Goal: Check status: Check status

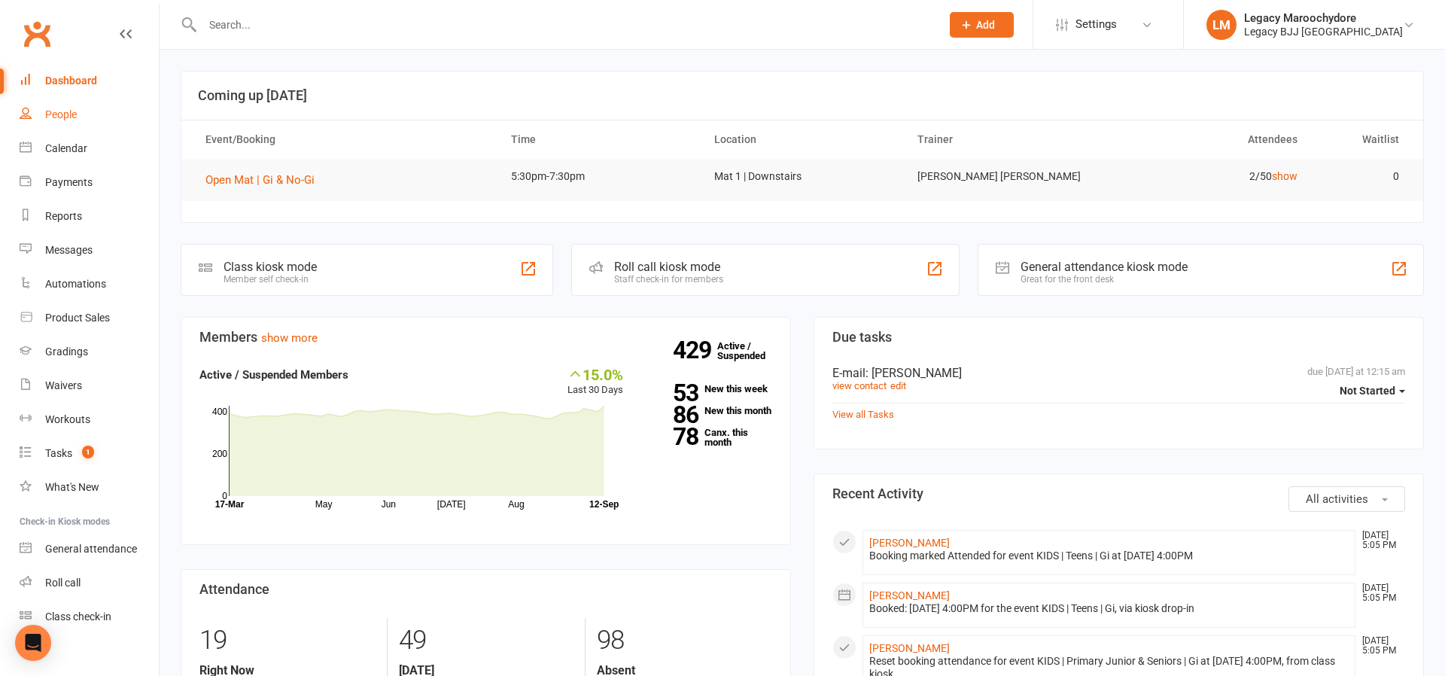
scroll to position [12, 0]
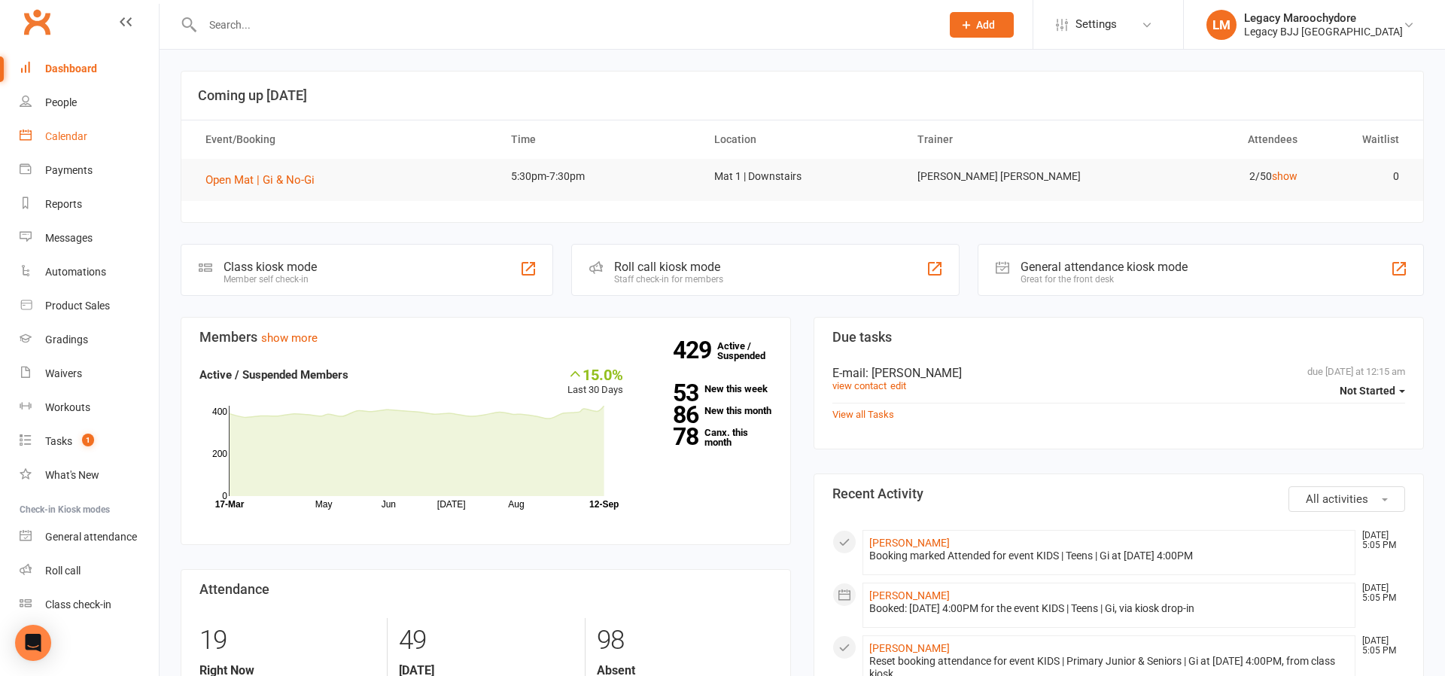
click at [76, 141] on div "Calendar" at bounding box center [66, 136] width 42 height 12
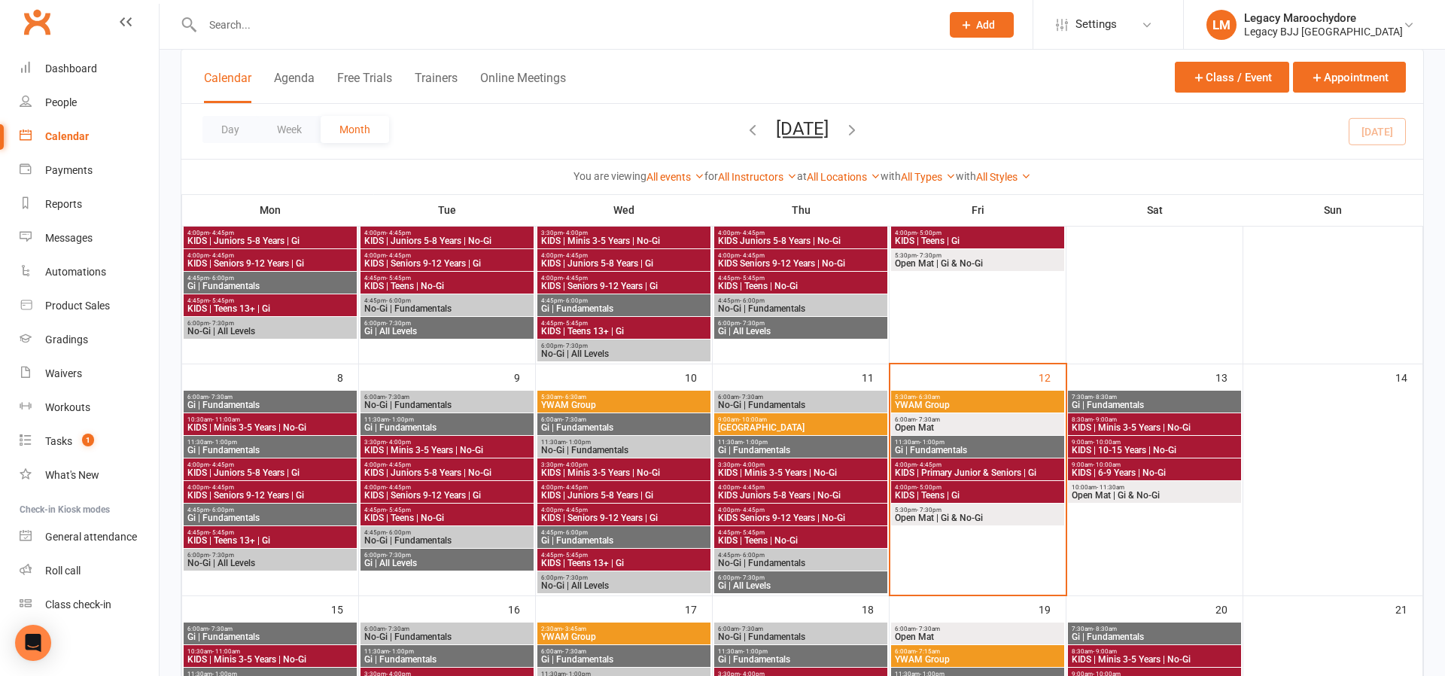
scroll to position [218, 0]
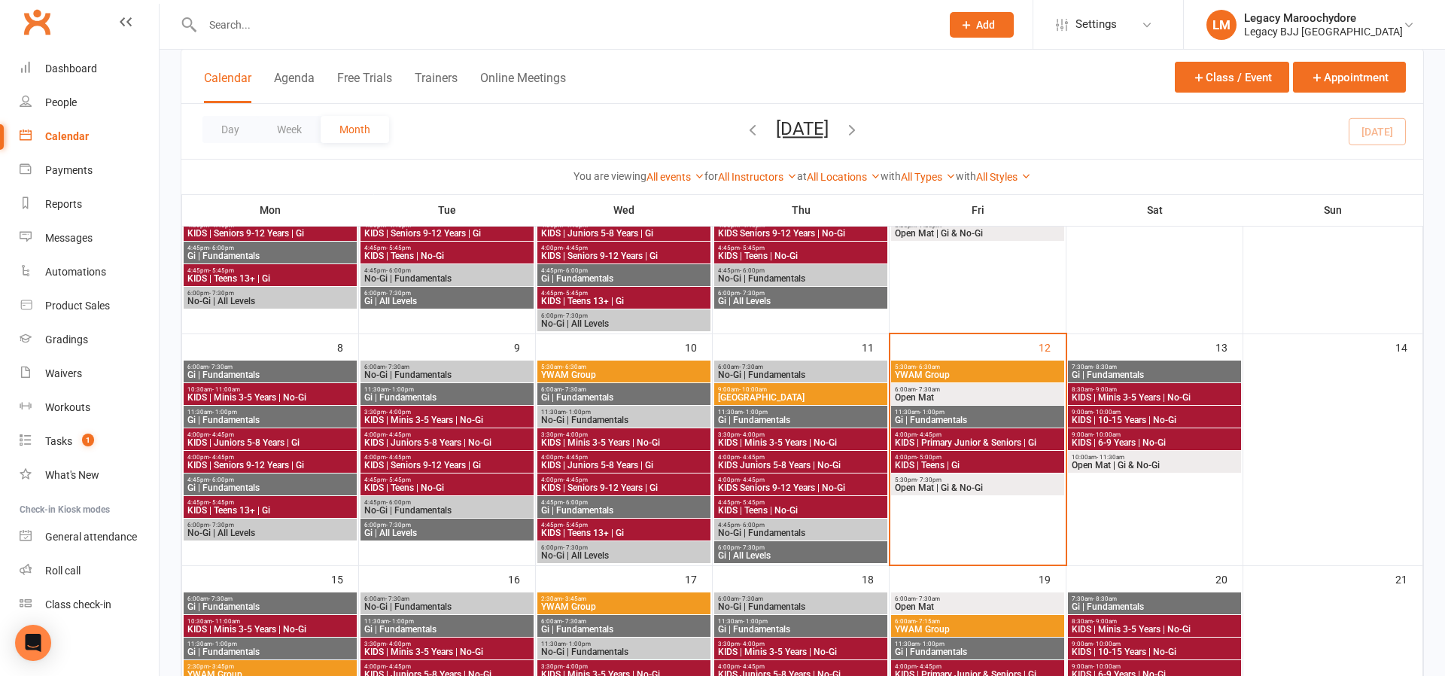
click at [955, 444] on span "KIDS | Primary Junior & Seniors | Gi" at bounding box center [977, 442] width 167 height 9
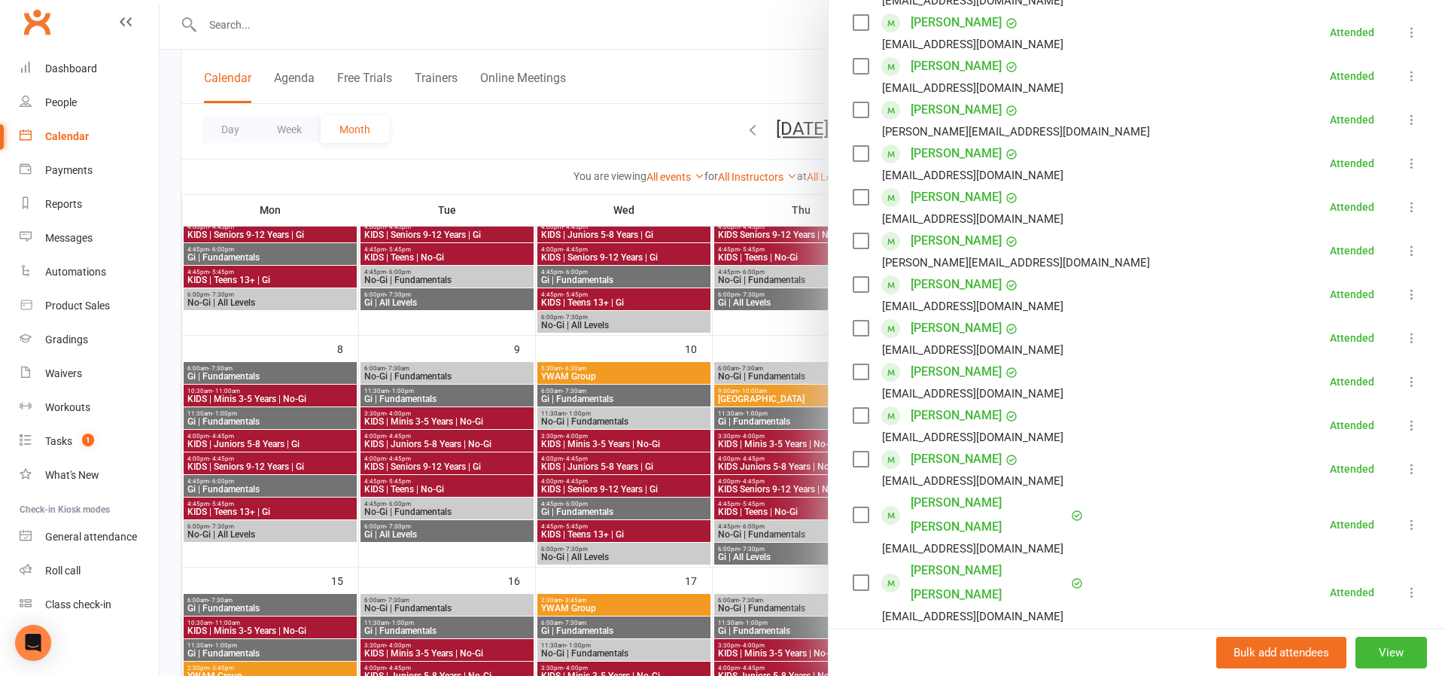
scroll to position [367, 0]
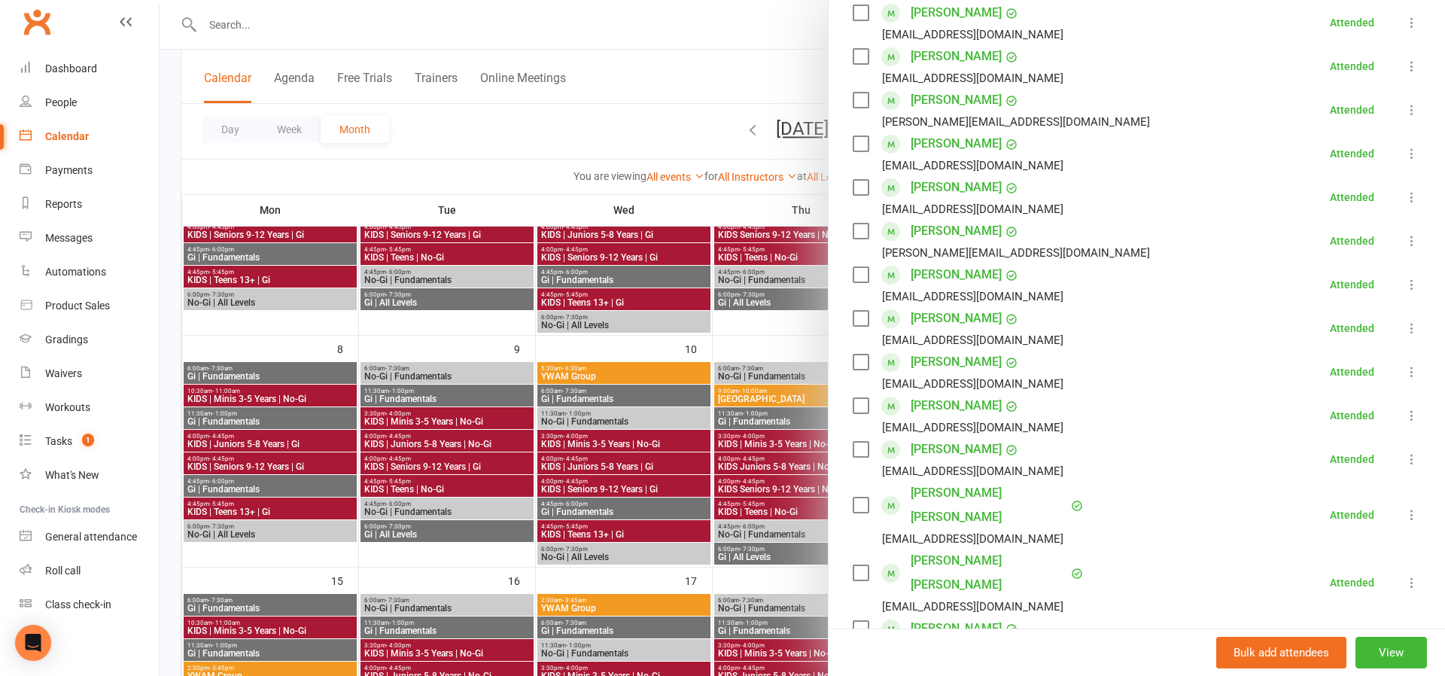
click at [929, 364] on link "[PERSON_NAME]" at bounding box center [956, 362] width 91 height 24
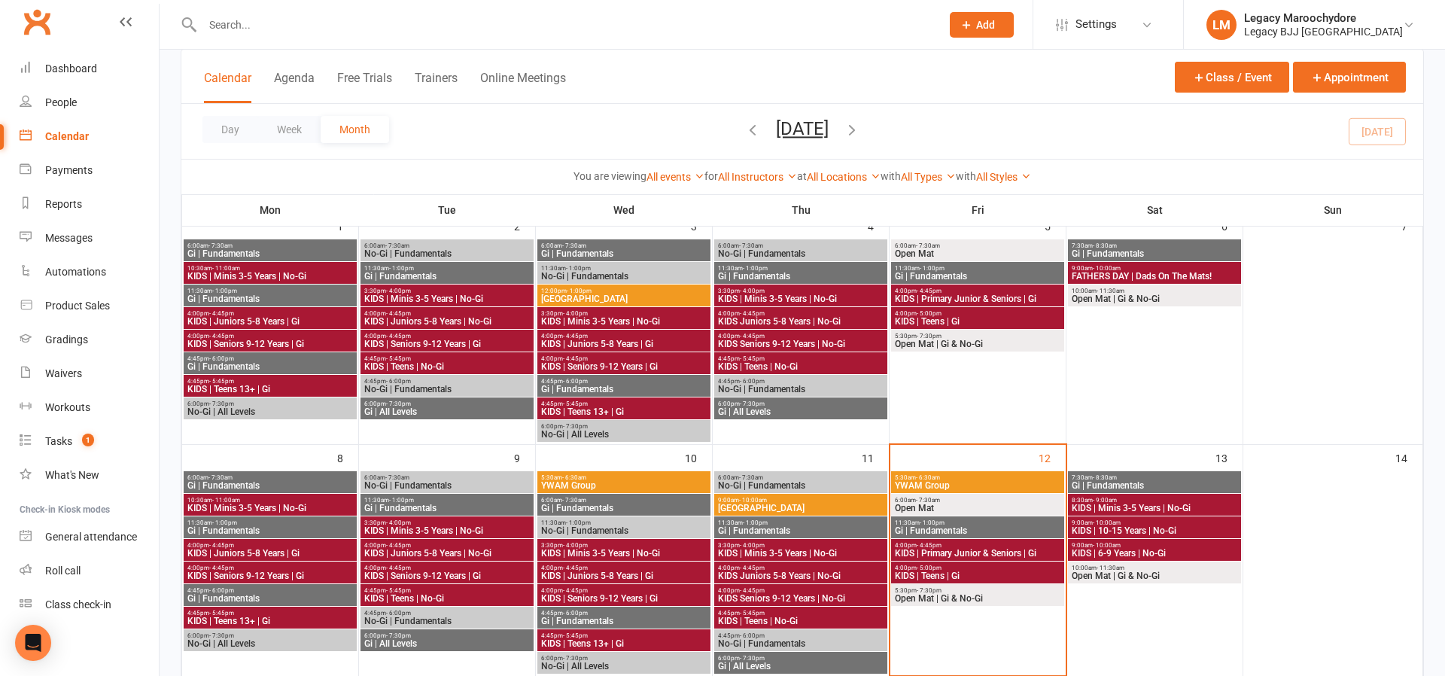
click at [986, 552] on span "KIDS | Primary Junior & Seniors | Gi" at bounding box center [977, 553] width 167 height 9
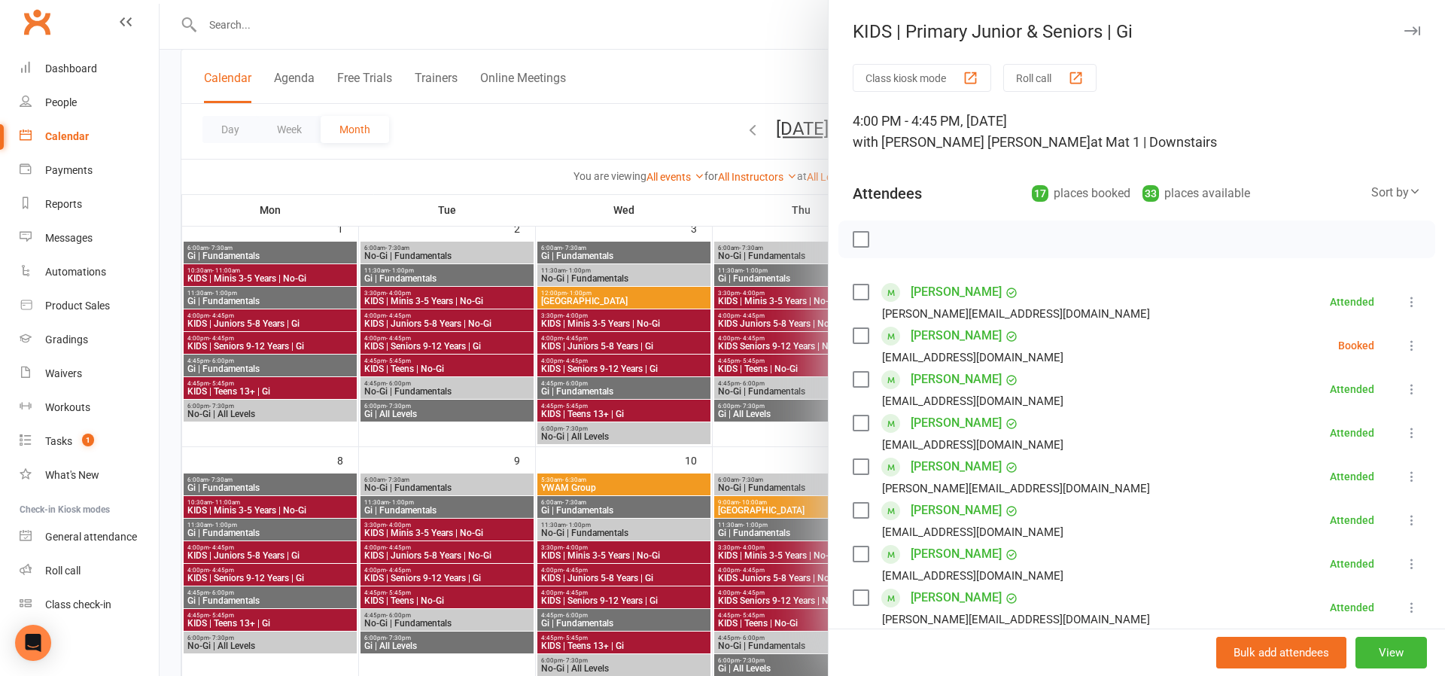
click at [802, 35] on div at bounding box center [802, 338] width 1285 height 676
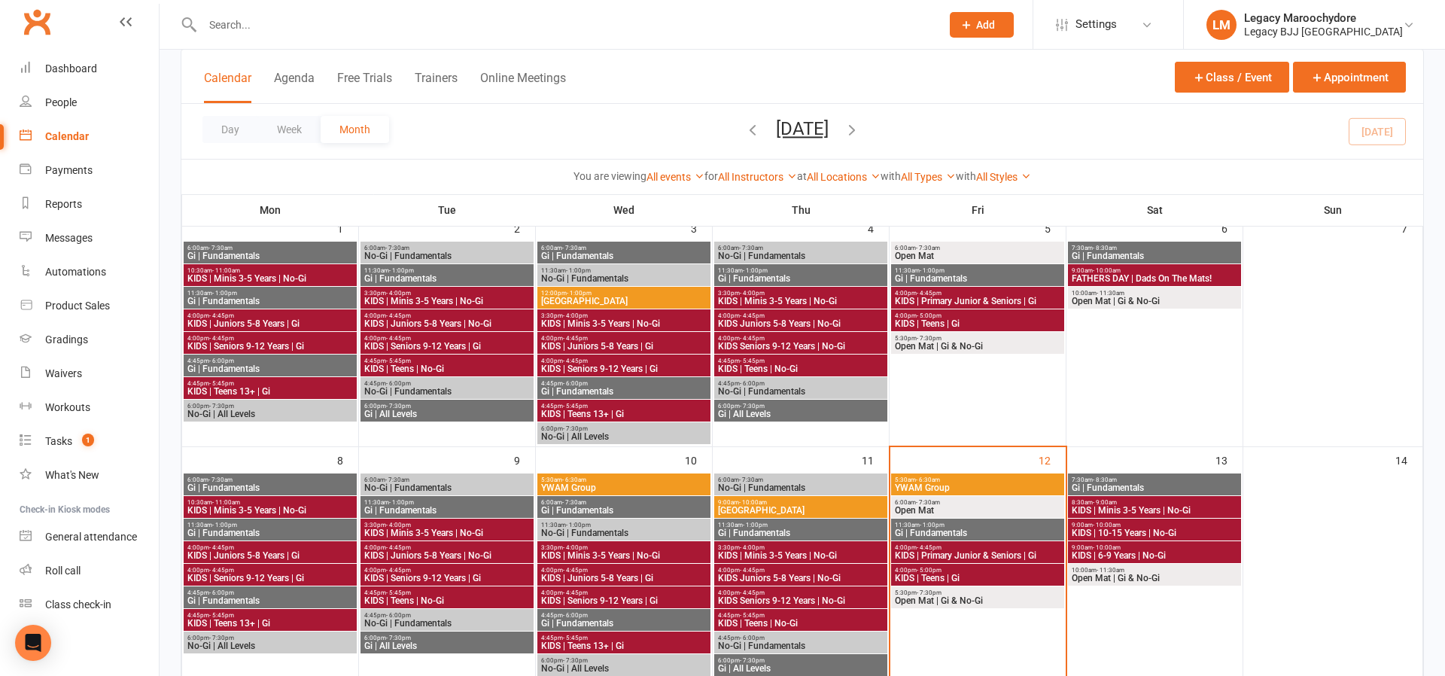
click at [983, 573] on span "KIDS | Teens | Gi" at bounding box center [977, 577] width 167 height 9
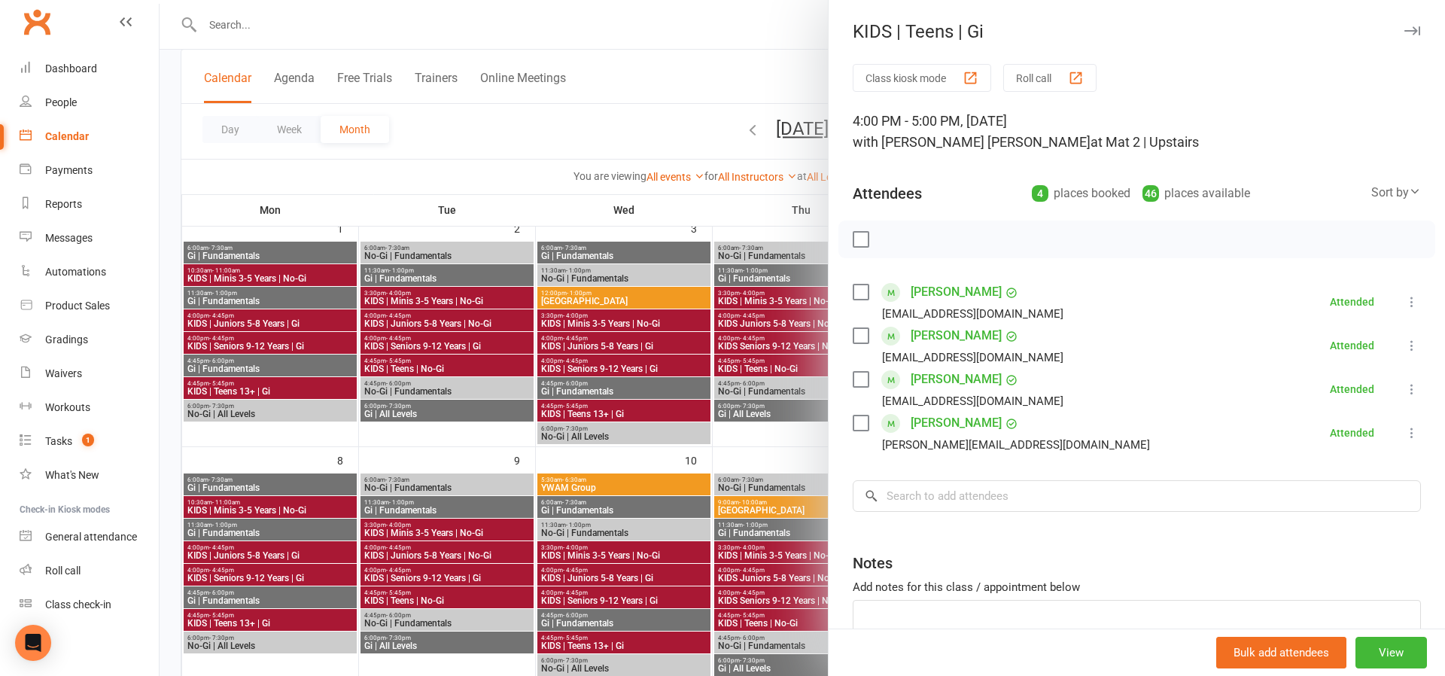
click at [964, 424] on link "[PERSON_NAME]" at bounding box center [956, 423] width 91 height 24
